Goal: Obtain resource: Download file/media

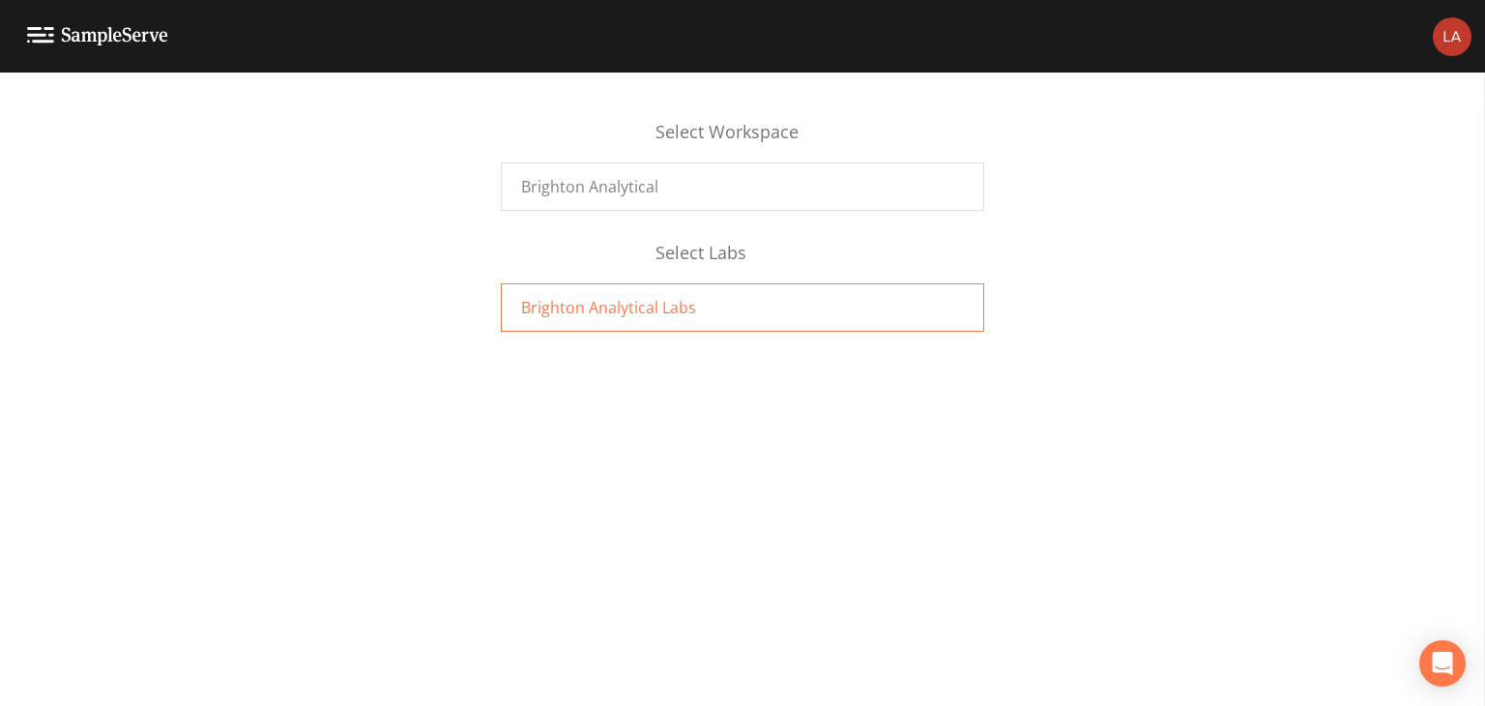
click at [693, 304] on div "Brighton Analytical Labs" at bounding box center [742, 307] width 483 height 48
click at [694, 304] on div "Brighton Analytical Labs" at bounding box center [742, 307] width 483 height 48
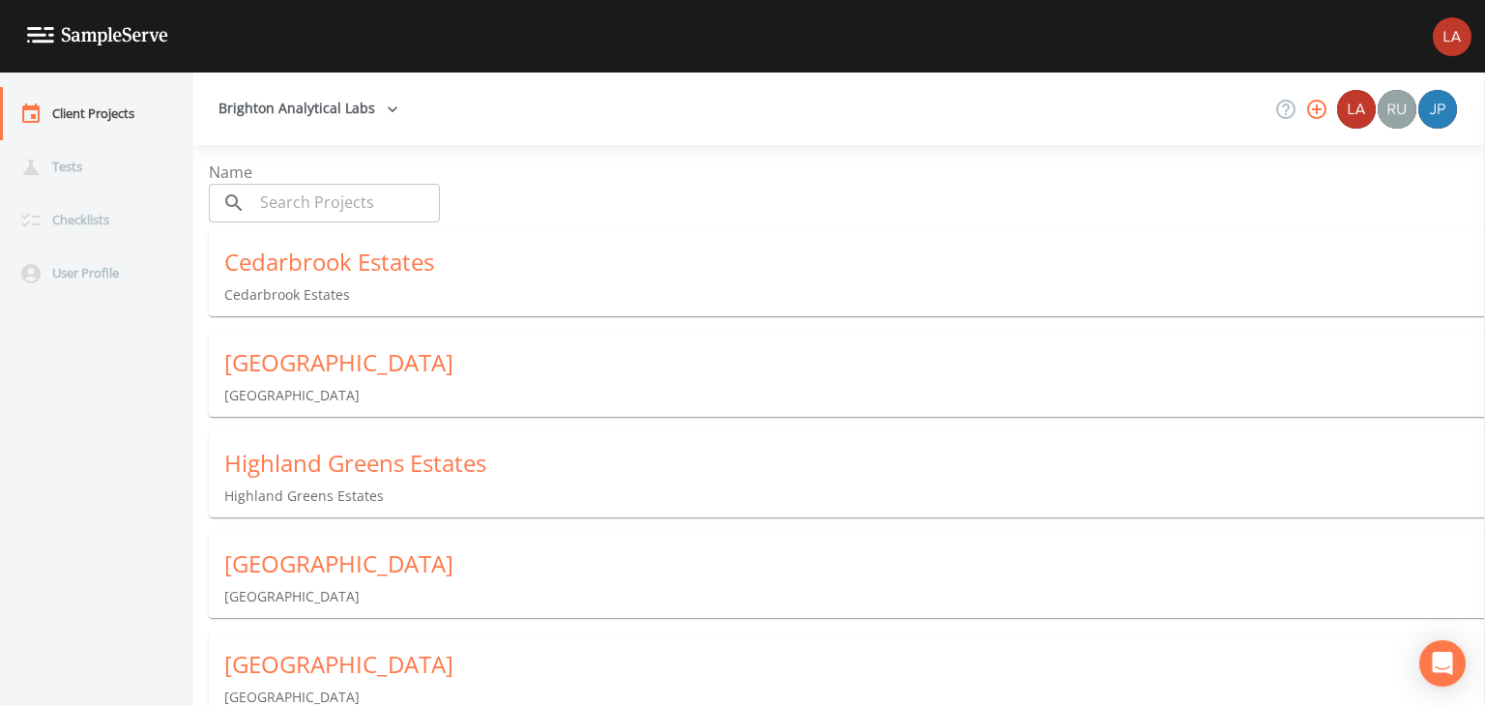
scroll to position [220, 0]
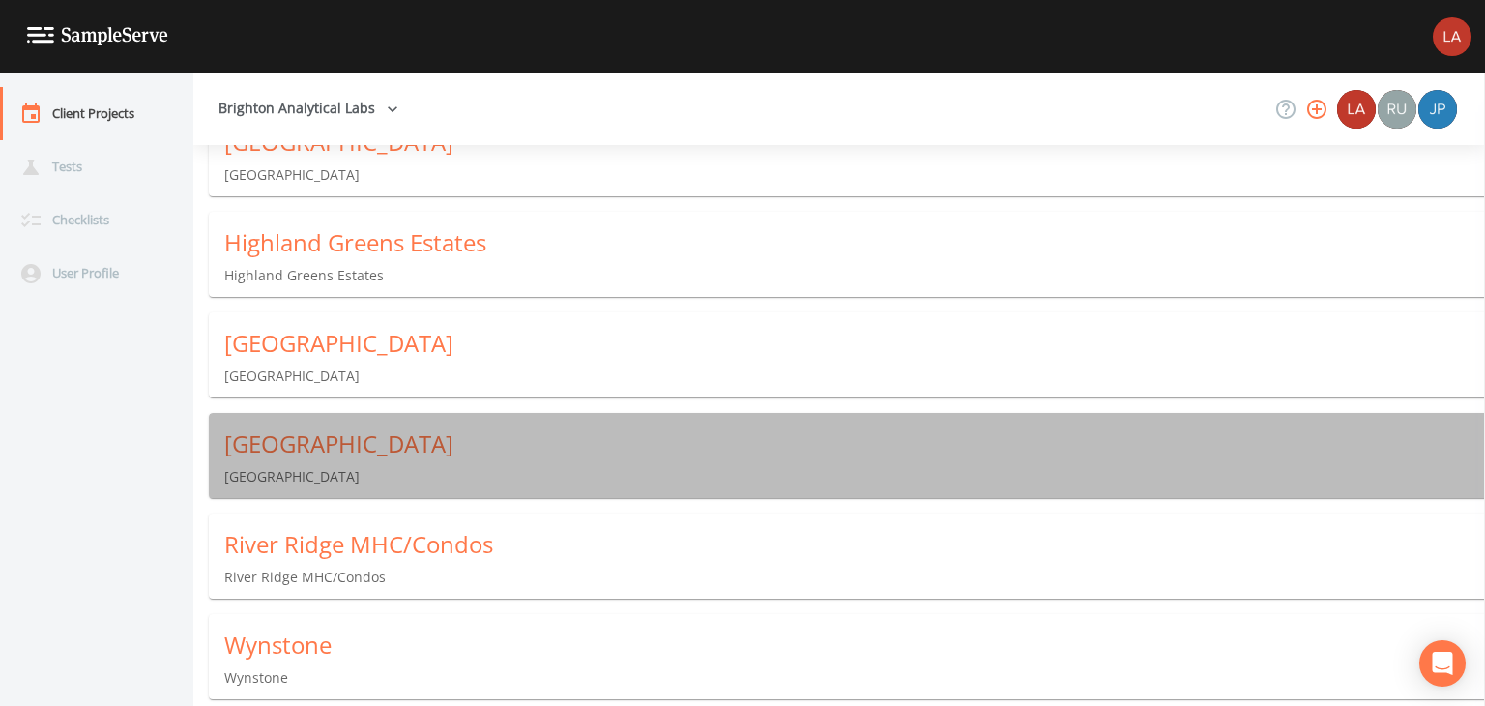
click at [495, 457] on div "Northville Crossings" at bounding box center [854, 443] width 1261 height 31
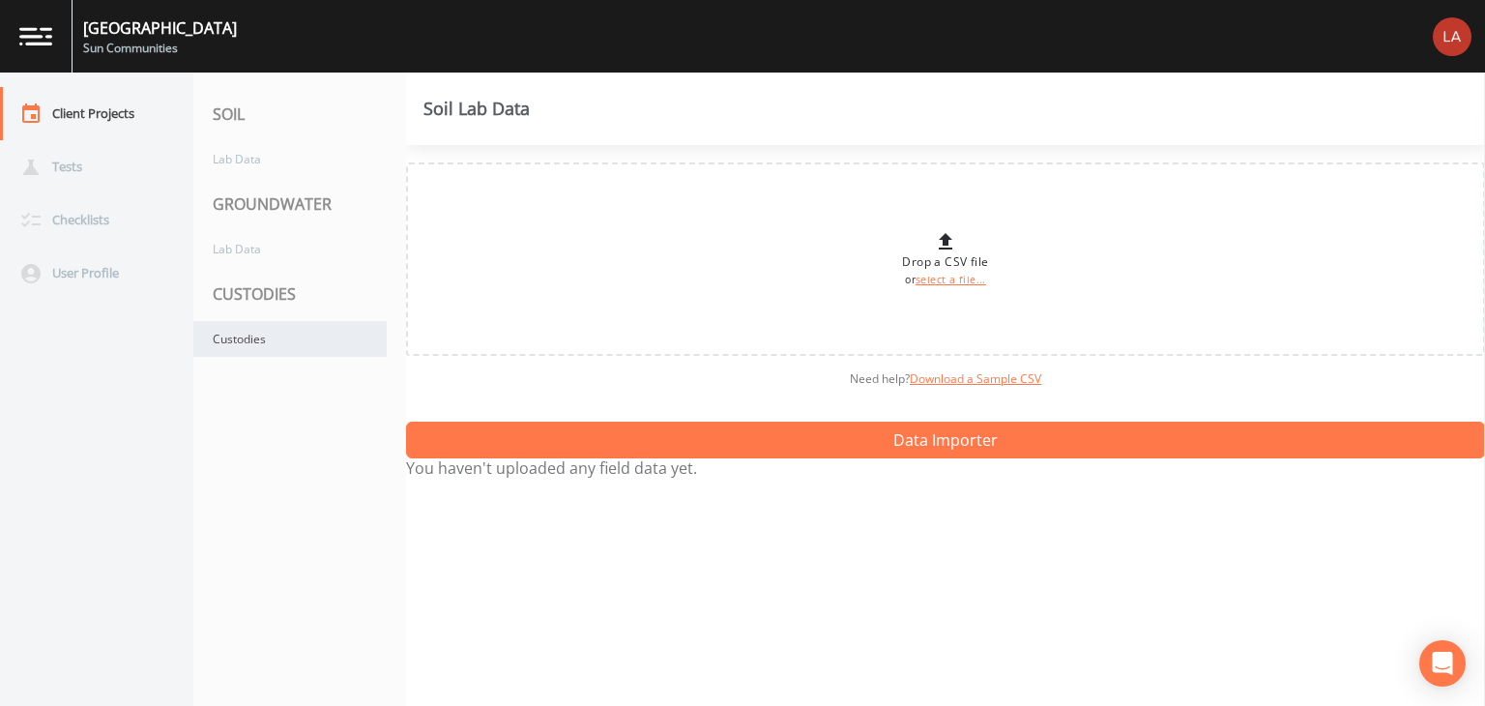
click at [323, 355] on div "Custodies" at bounding box center [289, 339] width 193 height 36
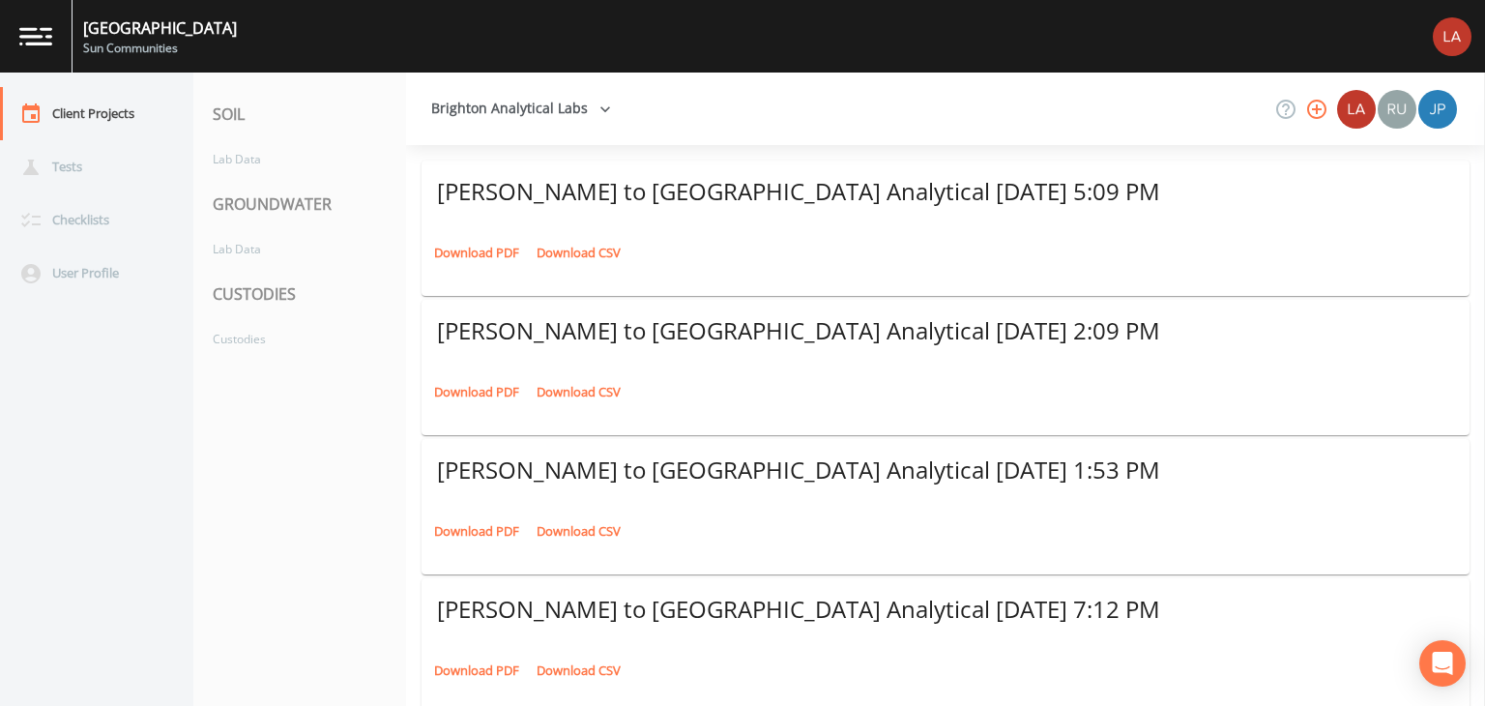
click at [499, 261] on link "Download PDF" at bounding box center [476, 253] width 95 height 30
click at [111, 131] on div "Client Projects" at bounding box center [87, 113] width 174 height 53
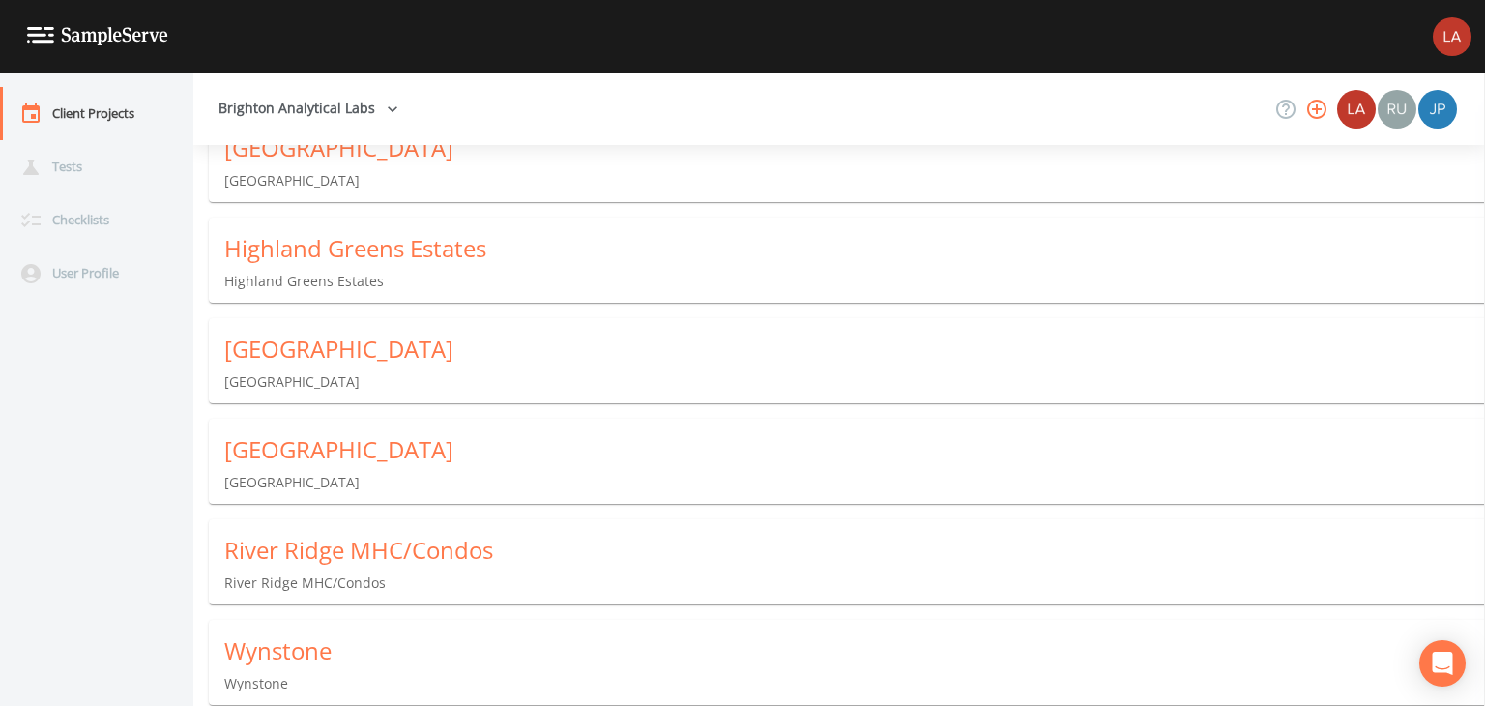
scroll to position [220, 0]
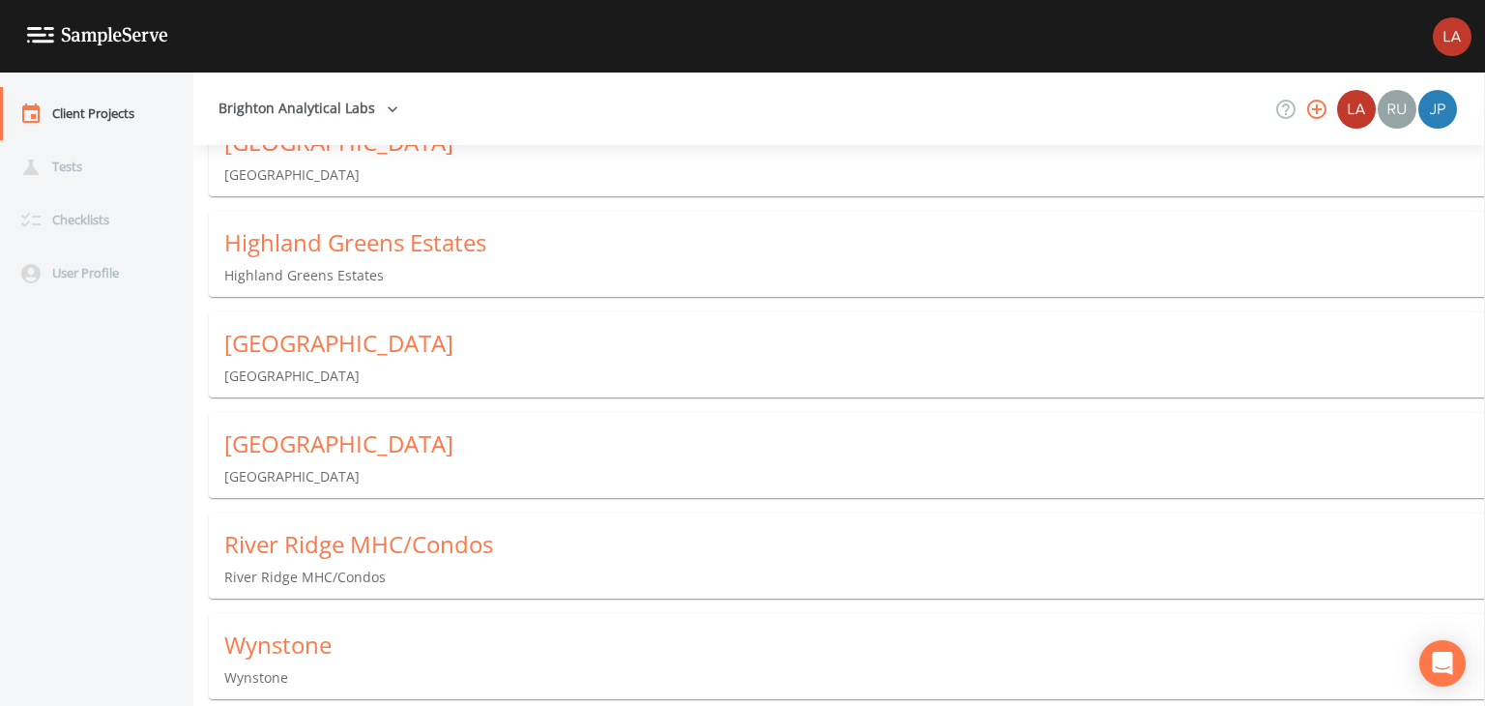
click at [471, 551] on div "River Ridge MHC/Condos" at bounding box center [854, 544] width 1261 height 31
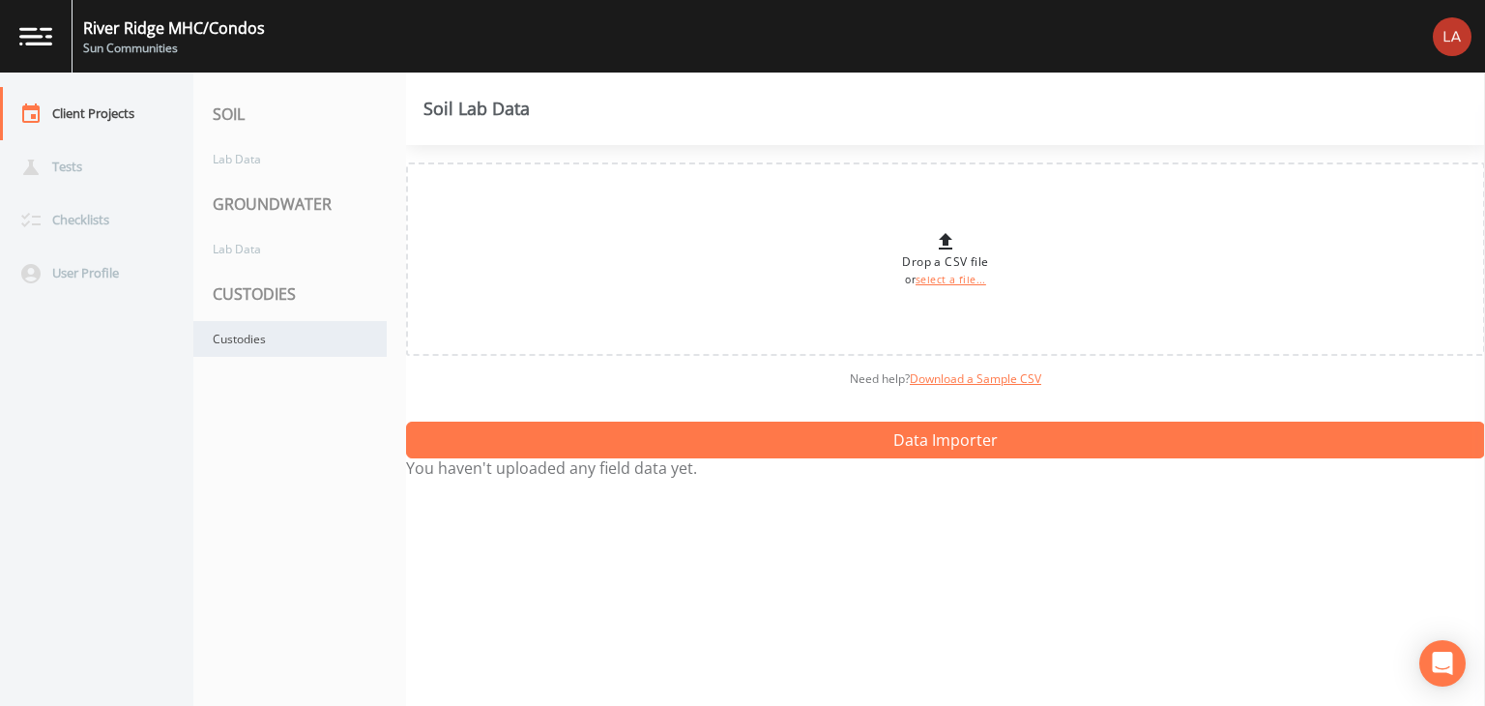
click at [313, 353] on div "Custodies" at bounding box center [289, 339] width 193 height 36
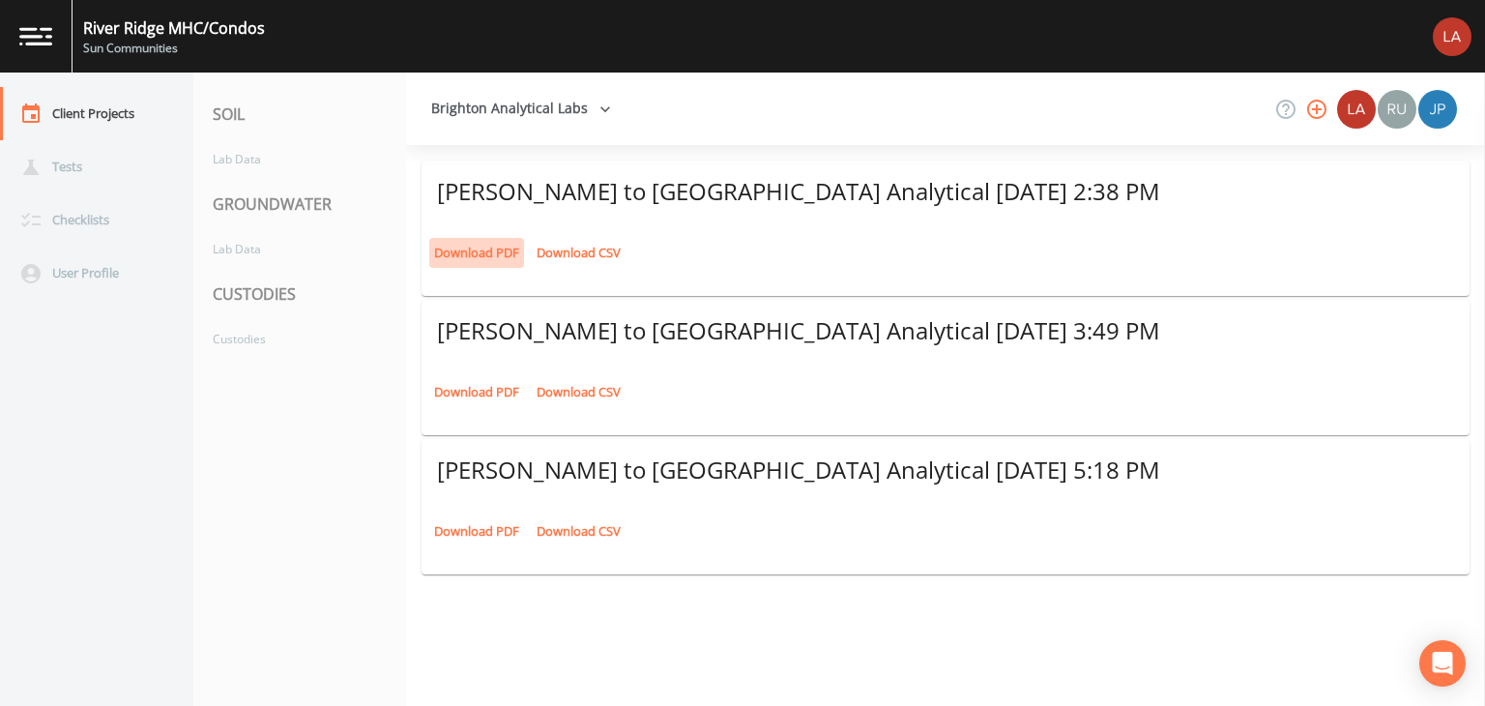
click at [511, 249] on link "Download PDF" at bounding box center [476, 253] width 95 height 30
click at [108, 109] on div "Client Projects" at bounding box center [87, 113] width 174 height 53
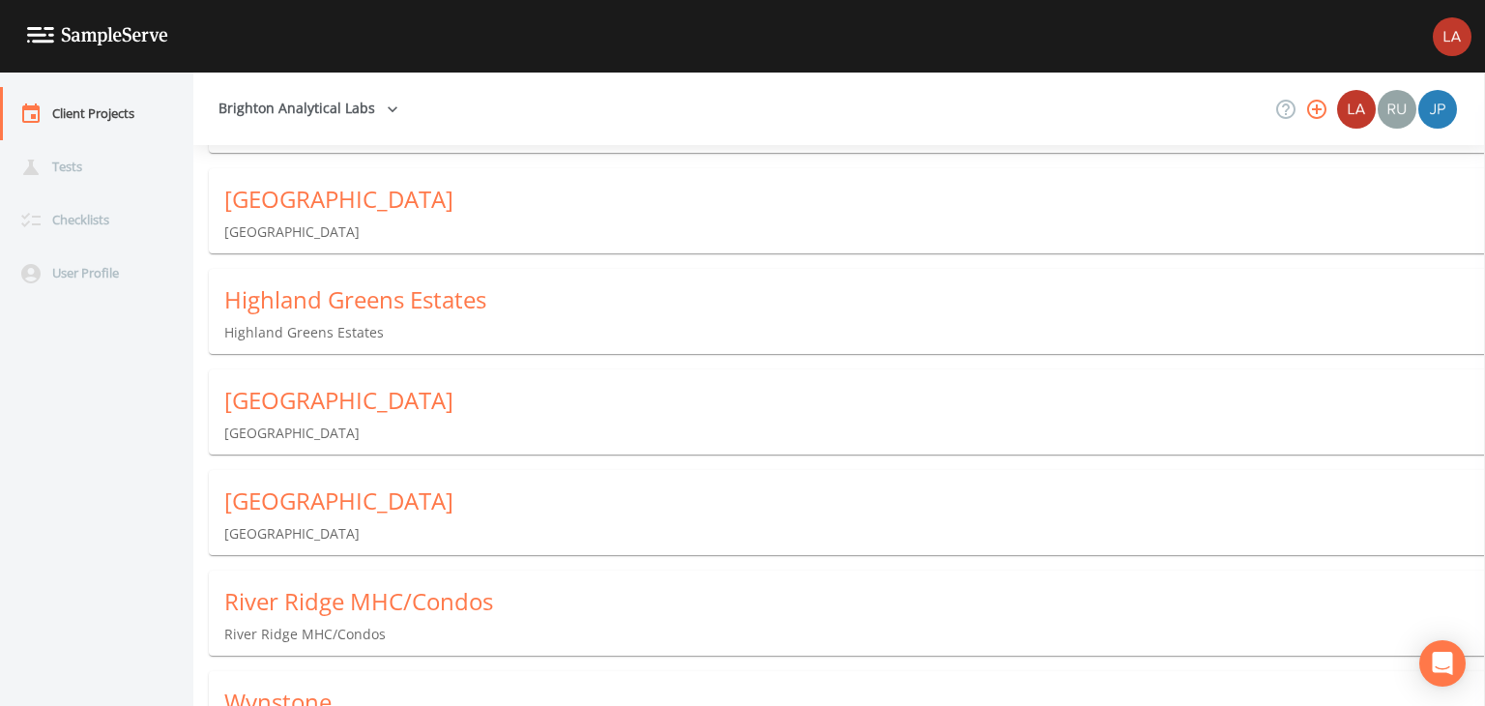
scroll to position [193, 0]
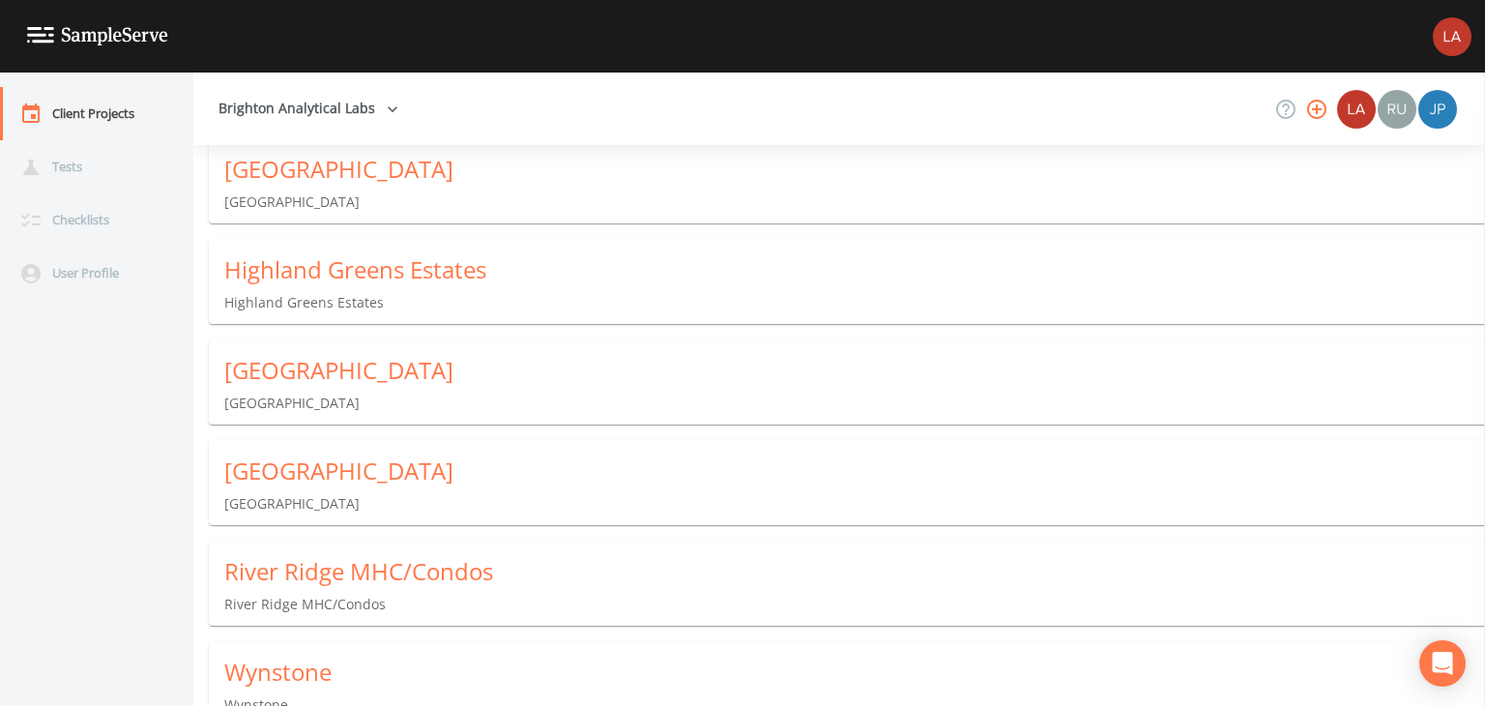
click at [294, 507] on p "Northville Crossings" at bounding box center [854, 503] width 1261 height 19
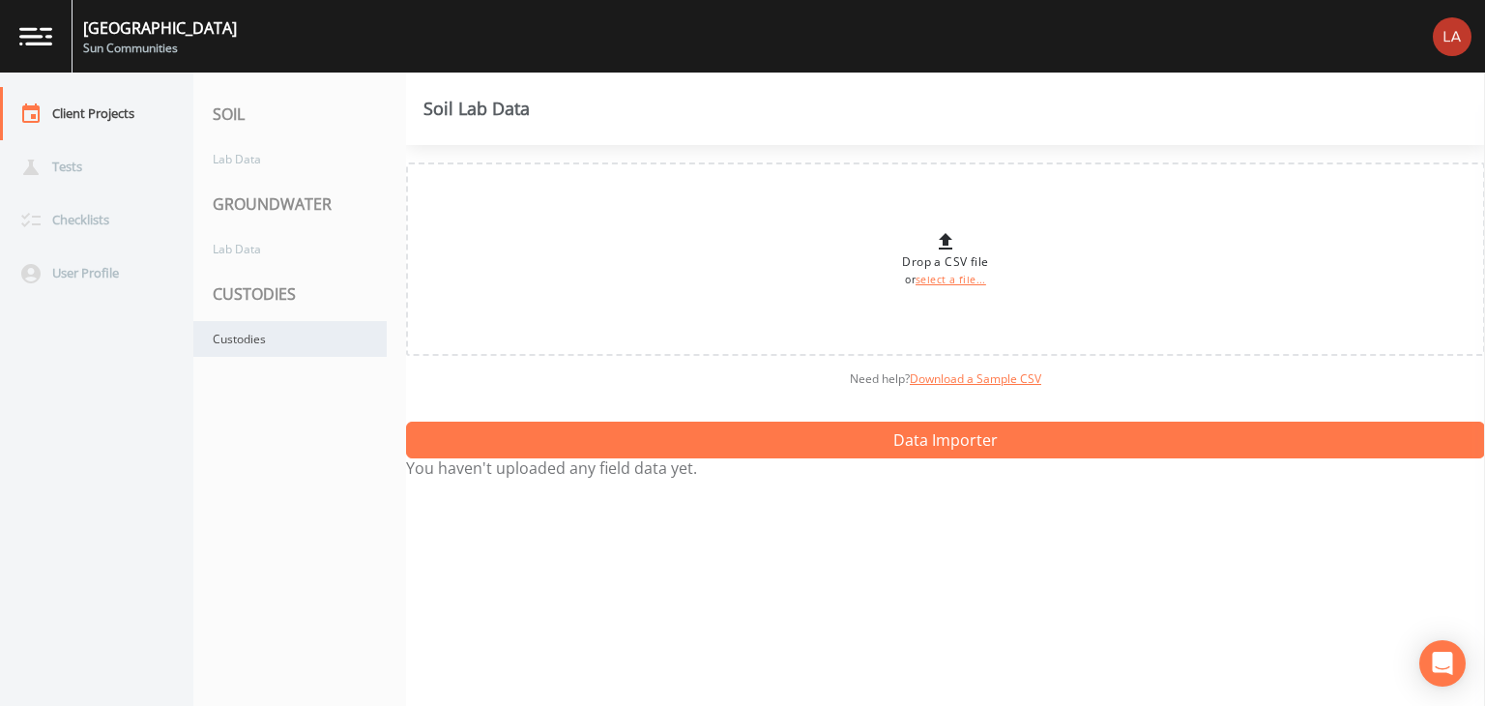
click at [290, 339] on div "Custodies" at bounding box center [289, 339] width 193 height 36
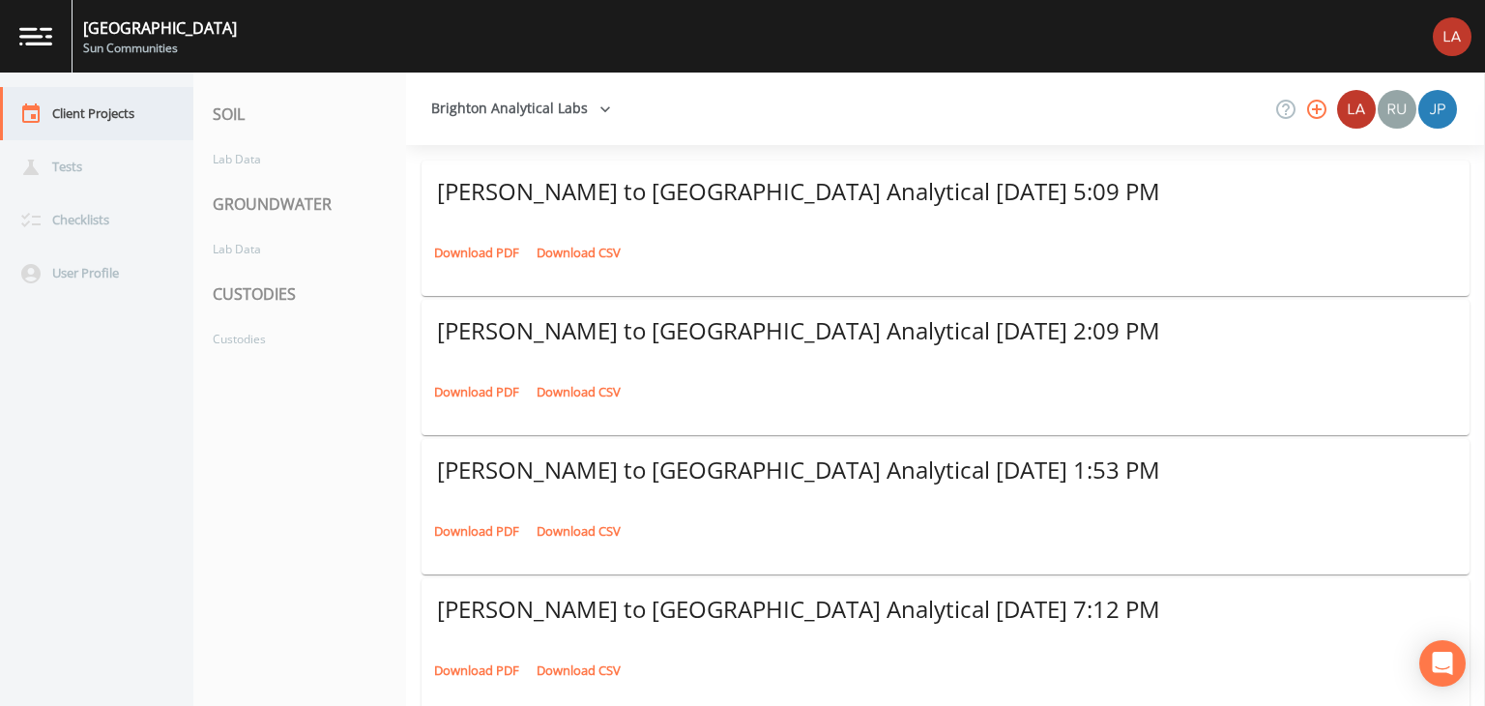
click at [109, 115] on div "Client Projects" at bounding box center [87, 113] width 174 height 53
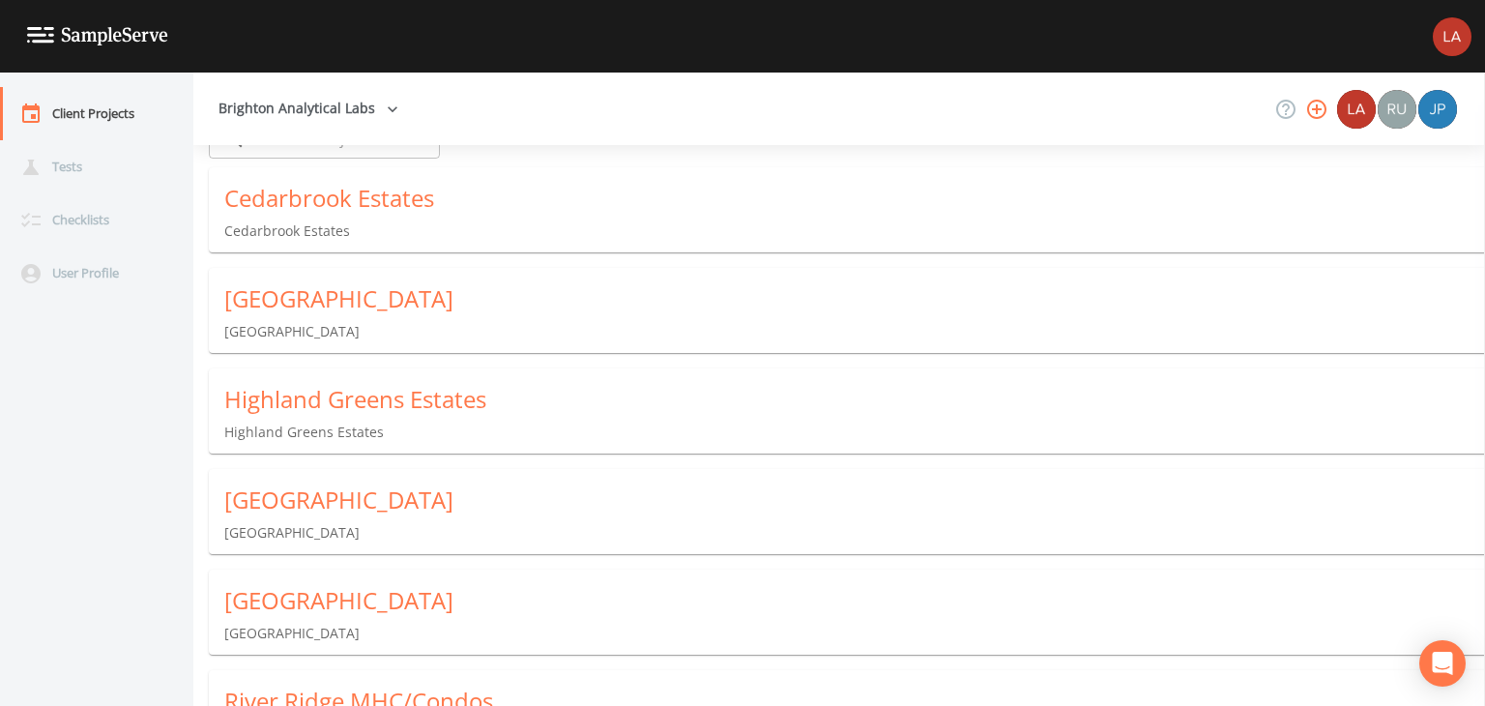
scroll to position [97, 0]
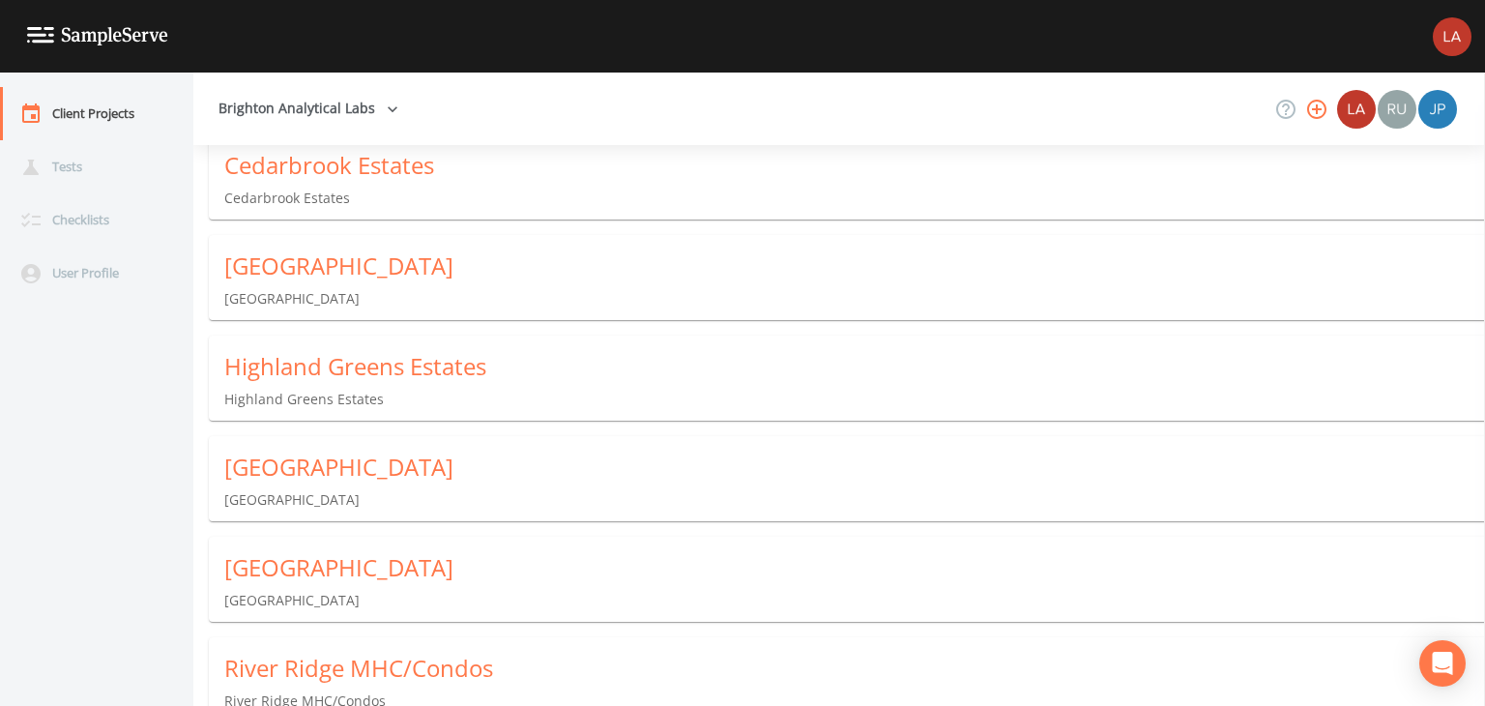
click at [389, 573] on div "[GEOGRAPHIC_DATA]" at bounding box center [854, 567] width 1261 height 31
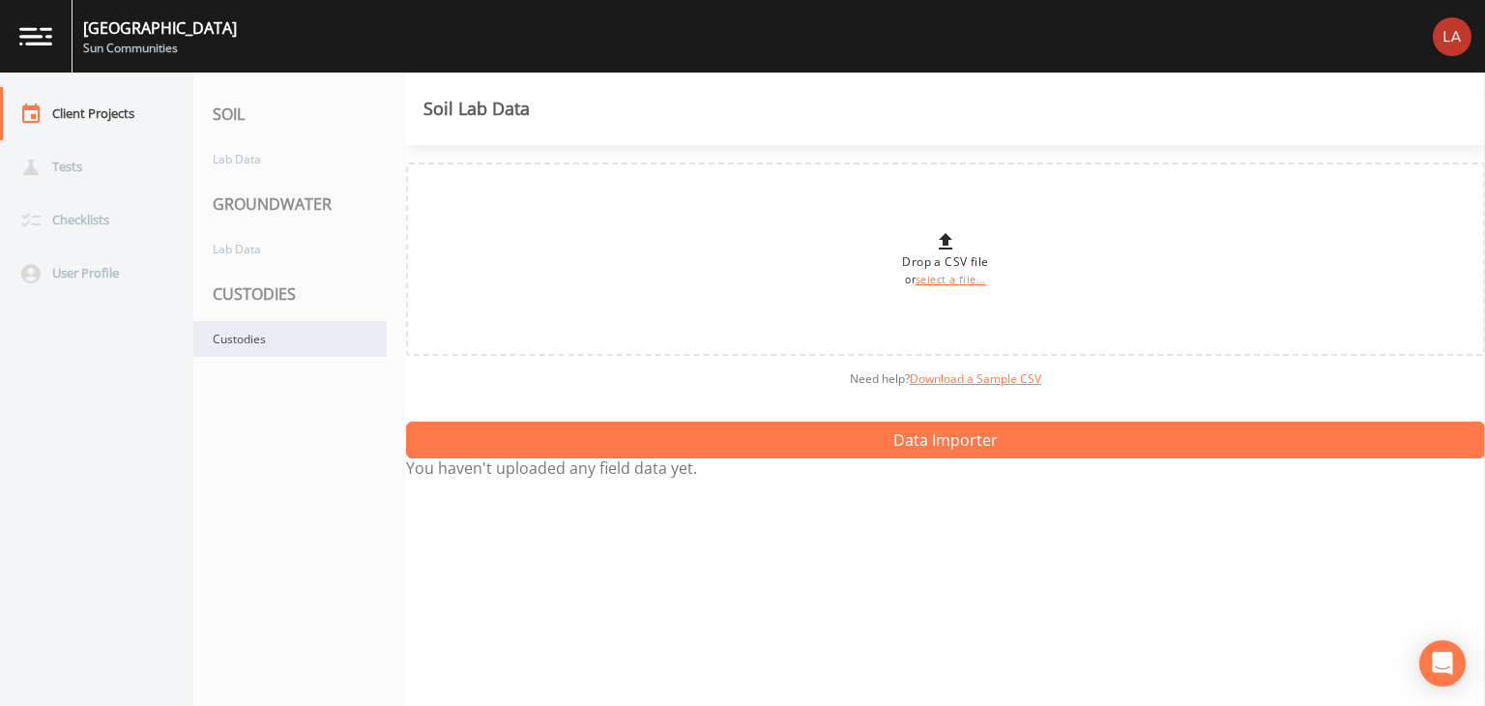
click at [268, 334] on div "Custodies" at bounding box center [289, 339] width 193 height 36
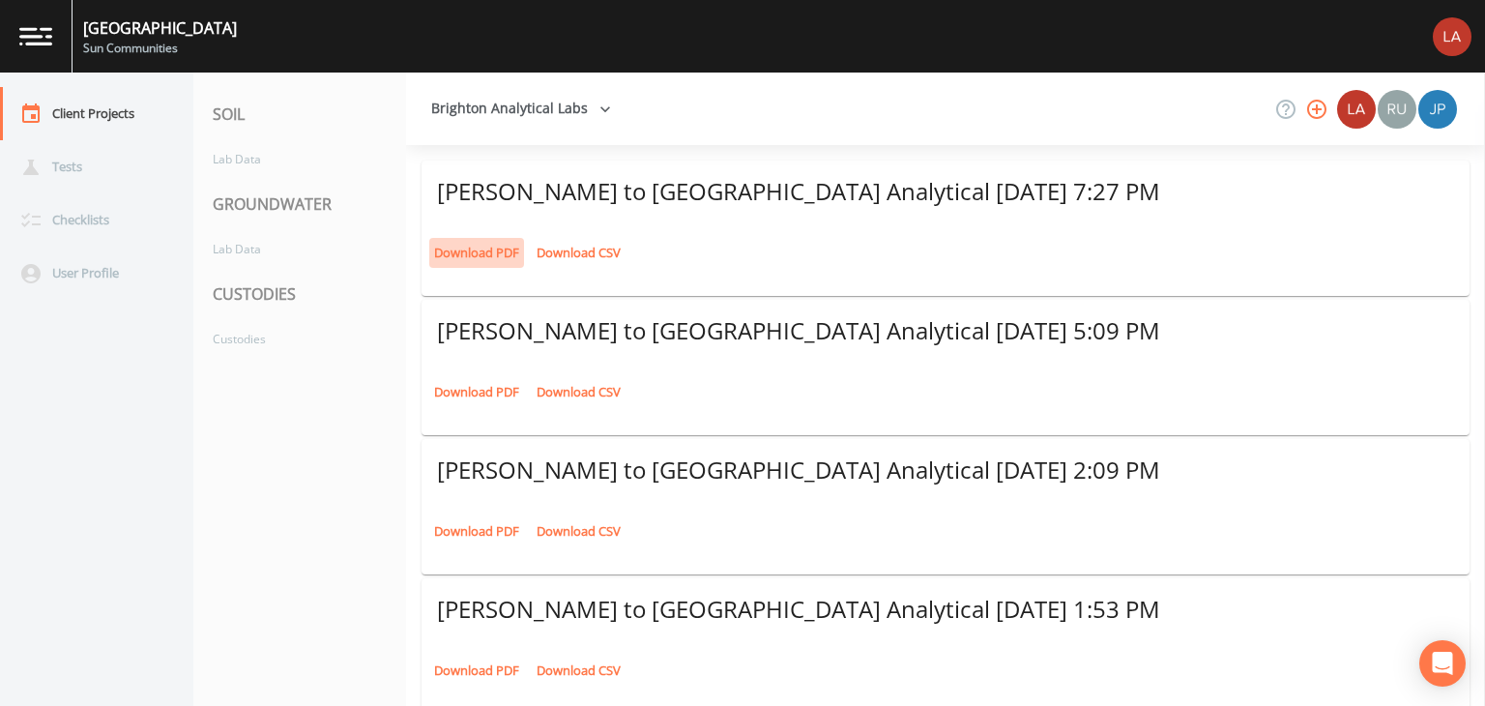
click at [486, 247] on link "Download PDF" at bounding box center [476, 253] width 95 height 30
